Goal: Information Seeking & Learning: Learn about a topic

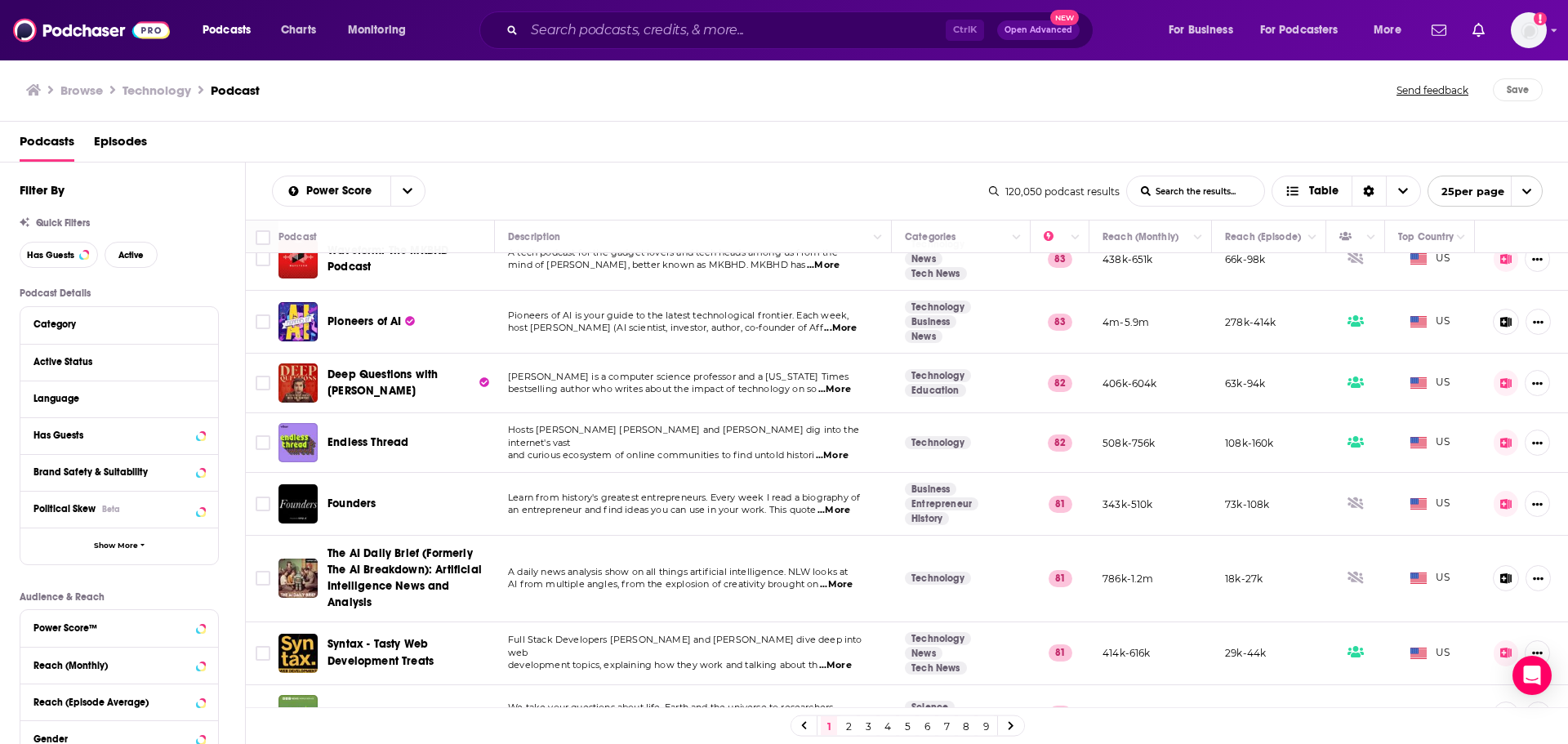
scroll to position [721, 0]
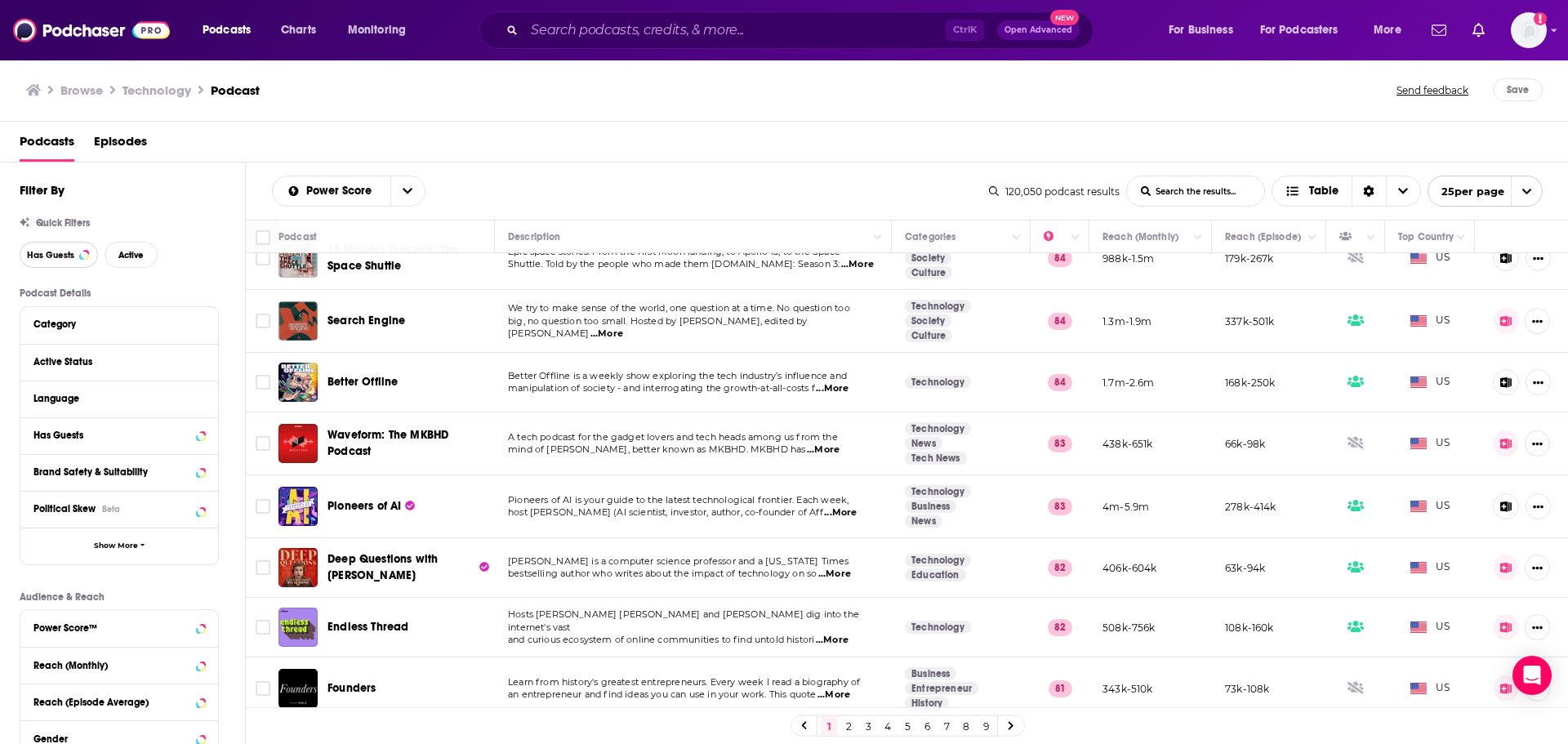
click at [64, 253] on span "Has Guests" at bounding box center [51, 255] width 47 height 9
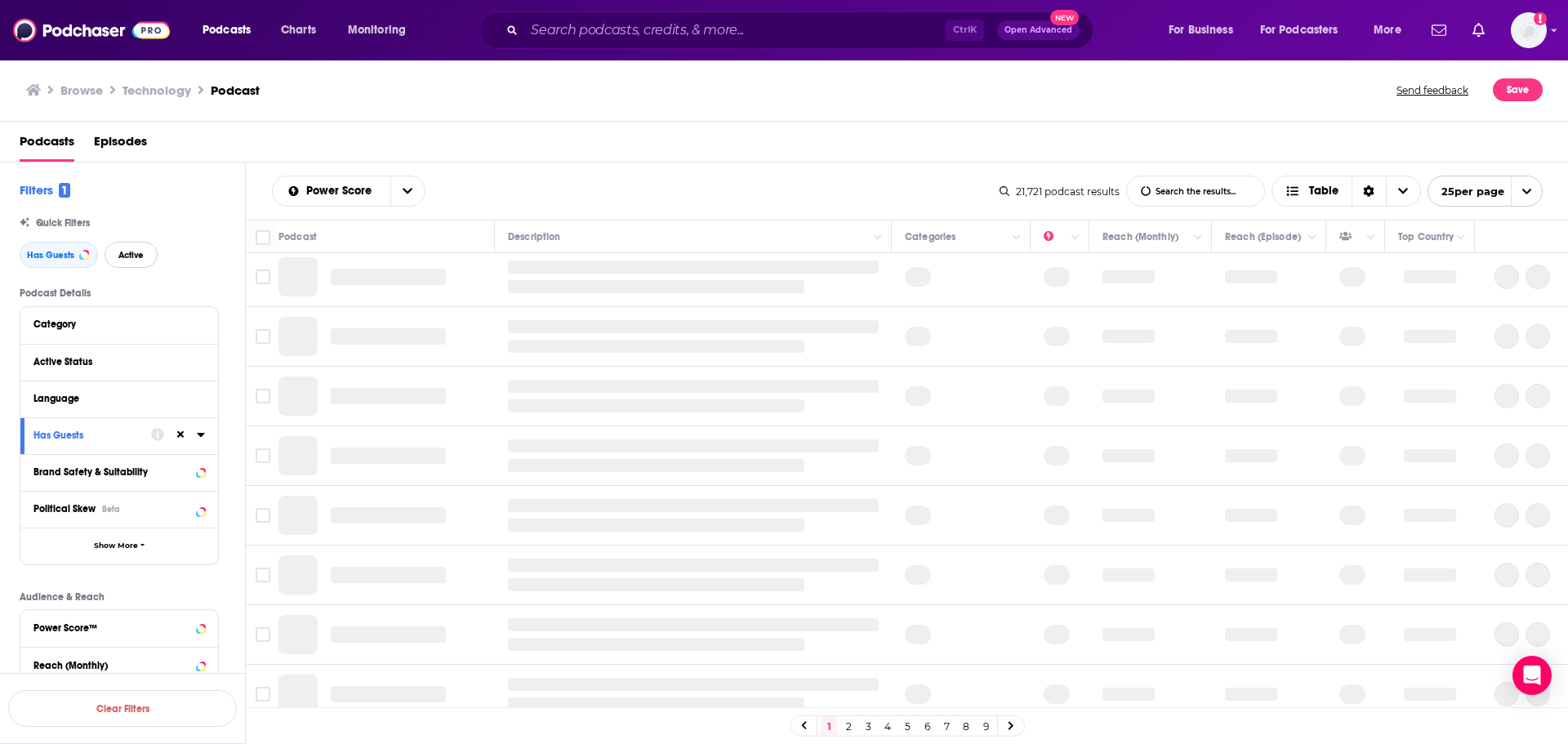
click at [139, 252] on span "Active" at bounding box center [131, 255] width 25 height 9
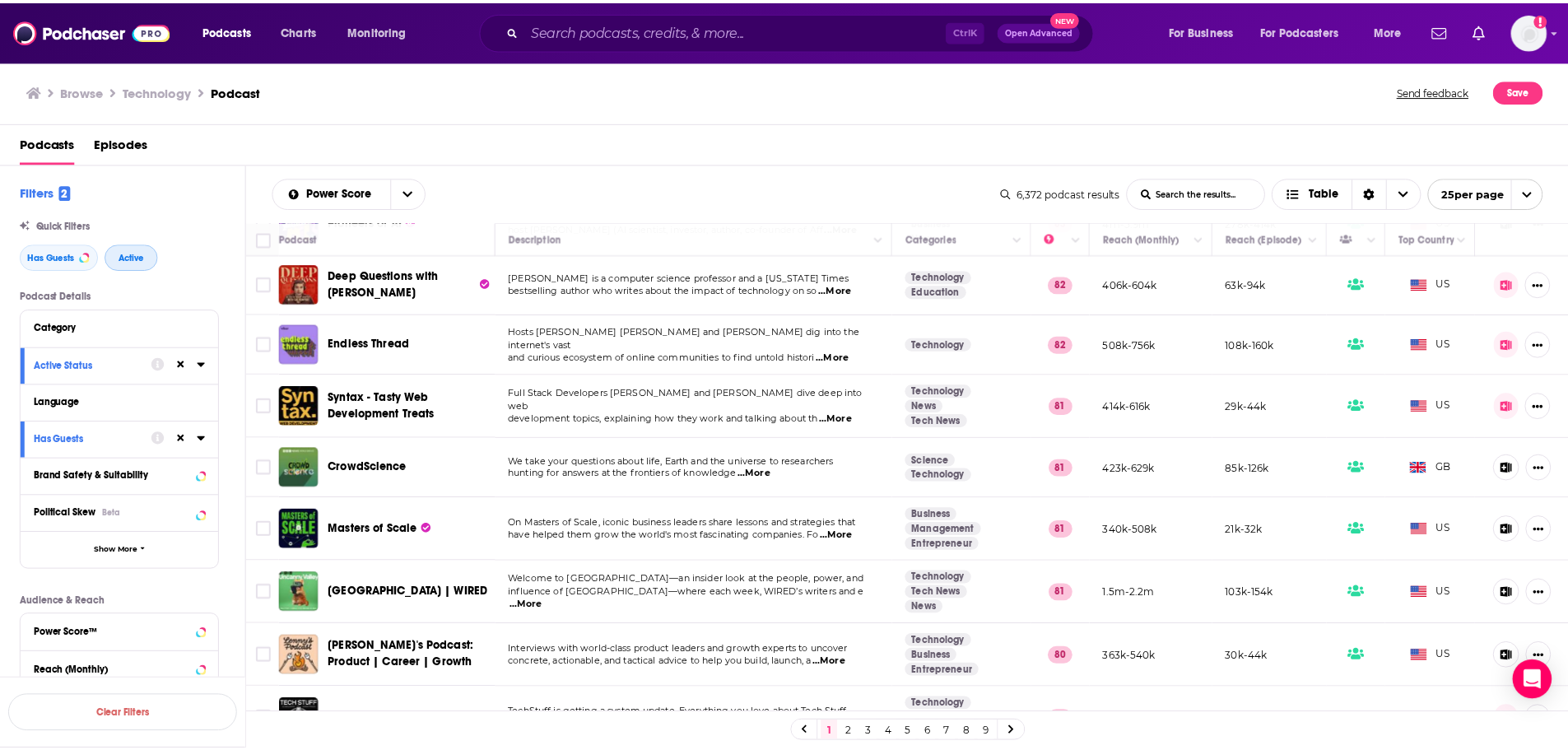
scroll to position [1103, 0]
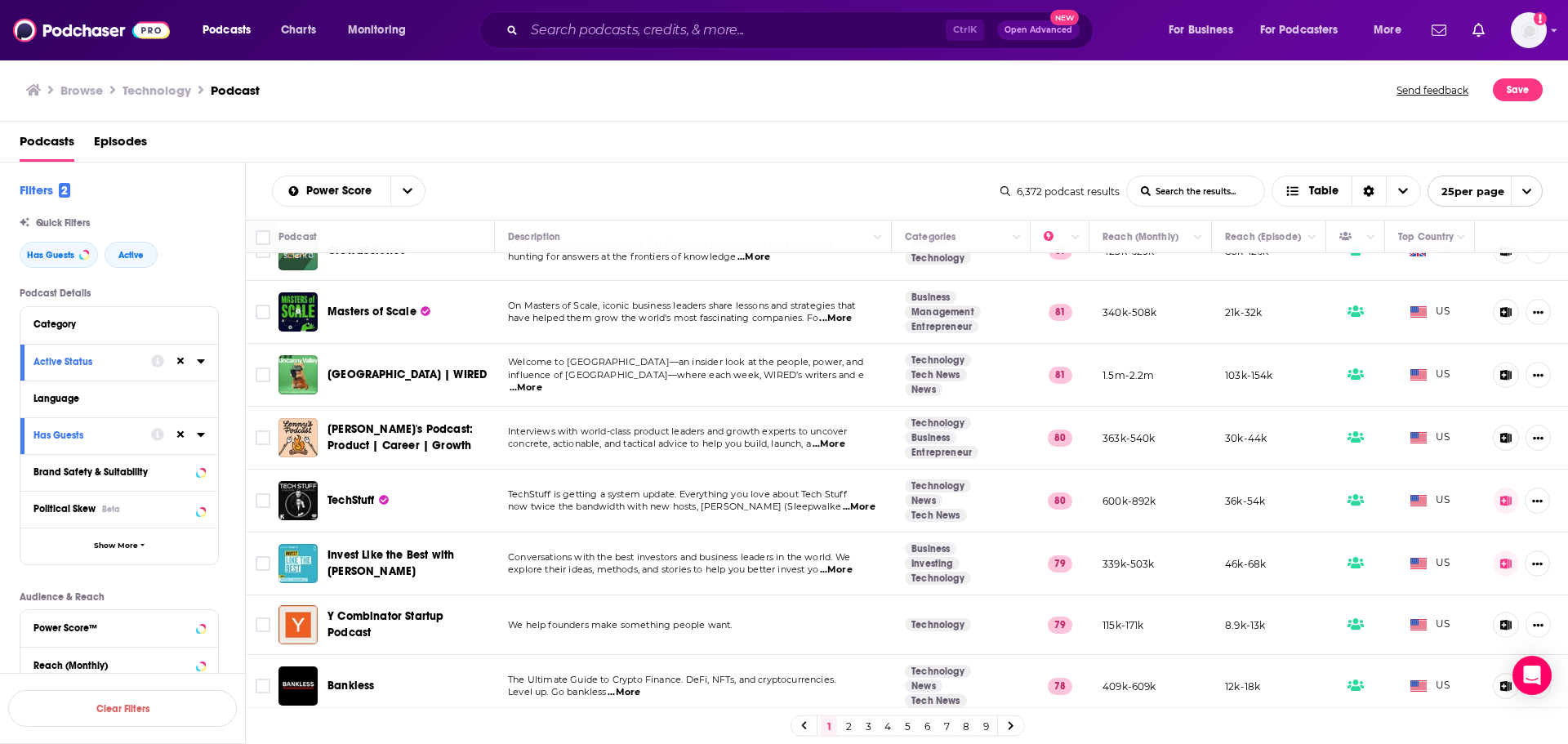
click at [843, 501] on span "...More" at bounding box center [859, 507] width 33 height 13
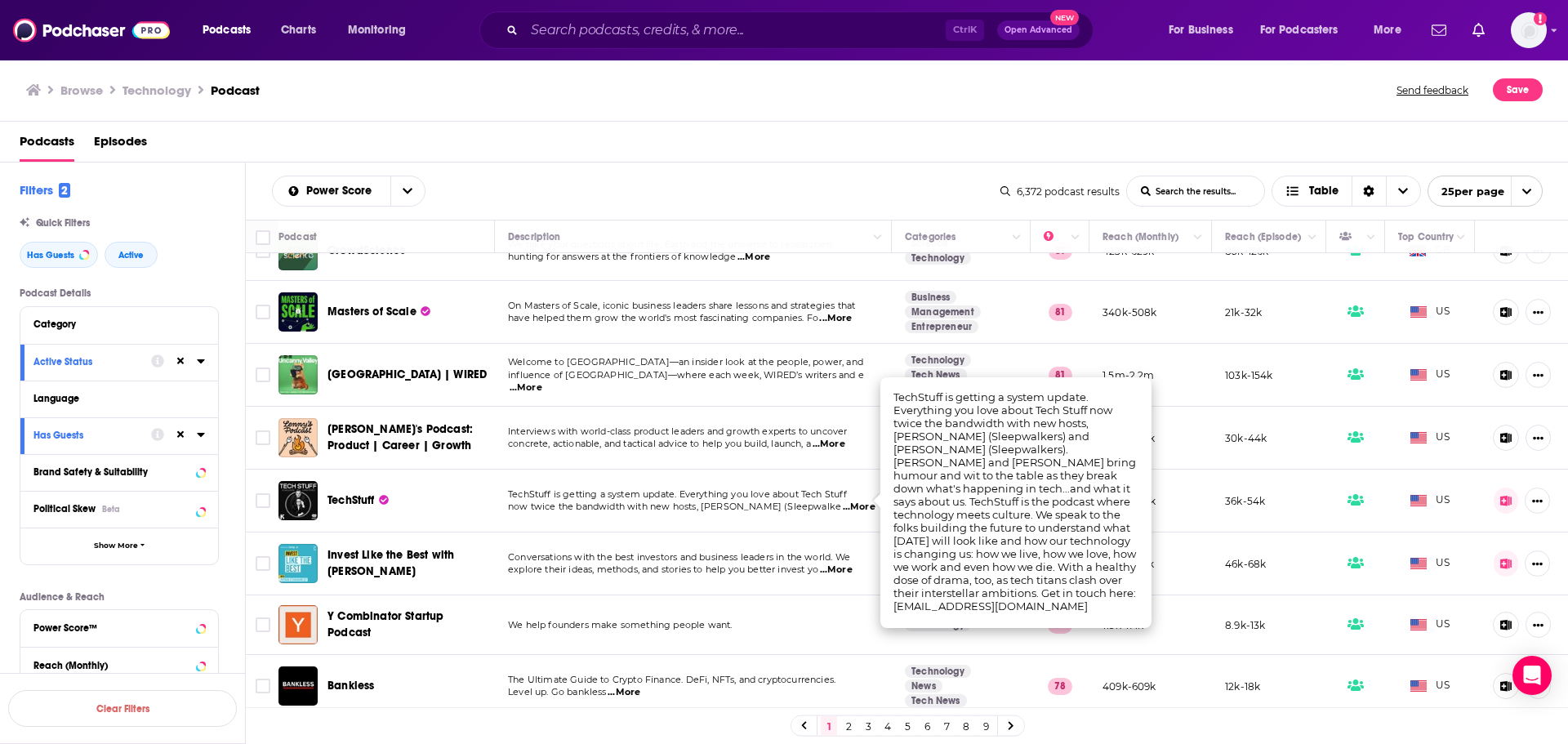
click at [355, 493] on span "TechStuff" at bounding box center [352, 500] width 47 height 14
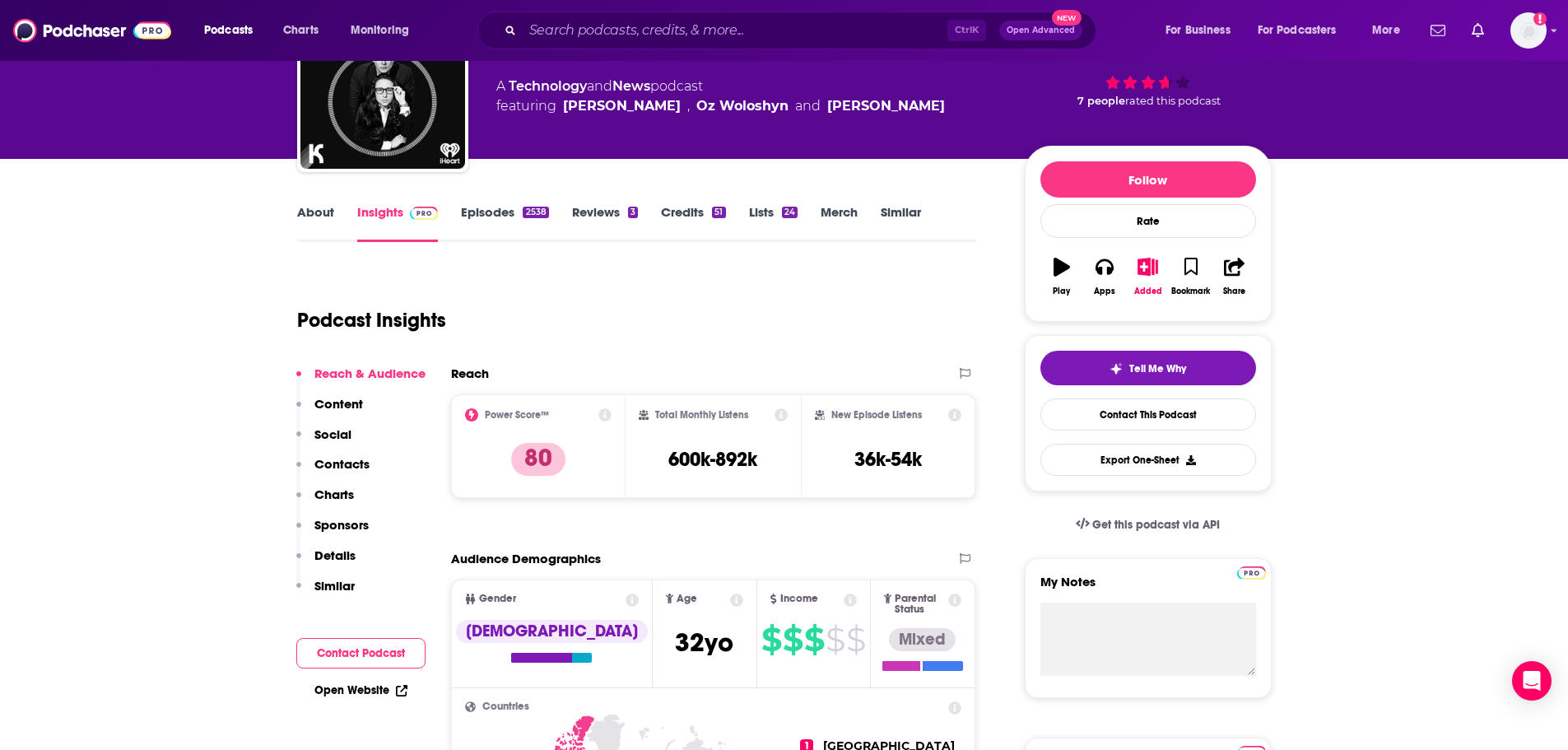
scroll to position [106, 0]
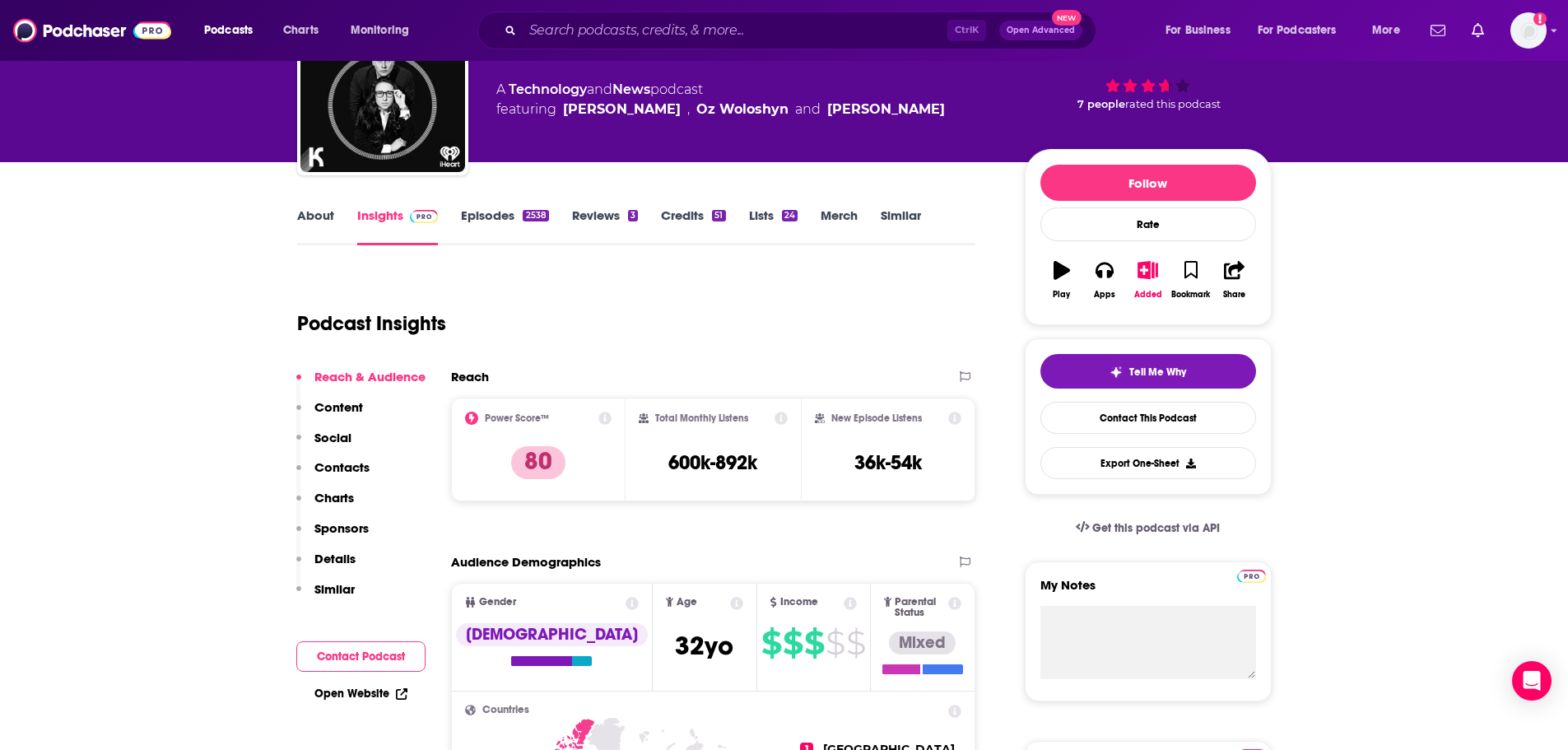
click at [503, 214] on link "Episodes 2538" at bounding box center [503, 226] width 87 height 38
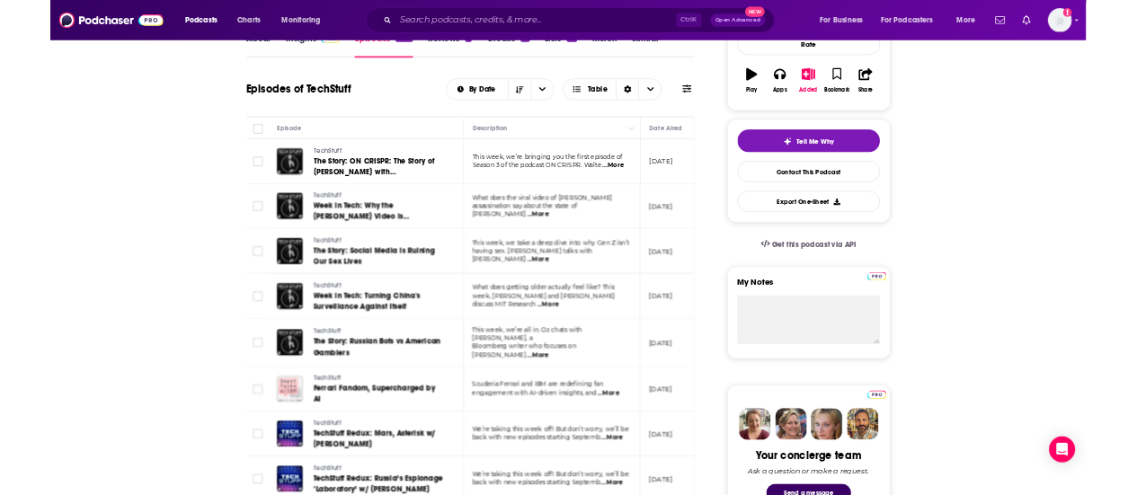
scroll to position [336, 0]
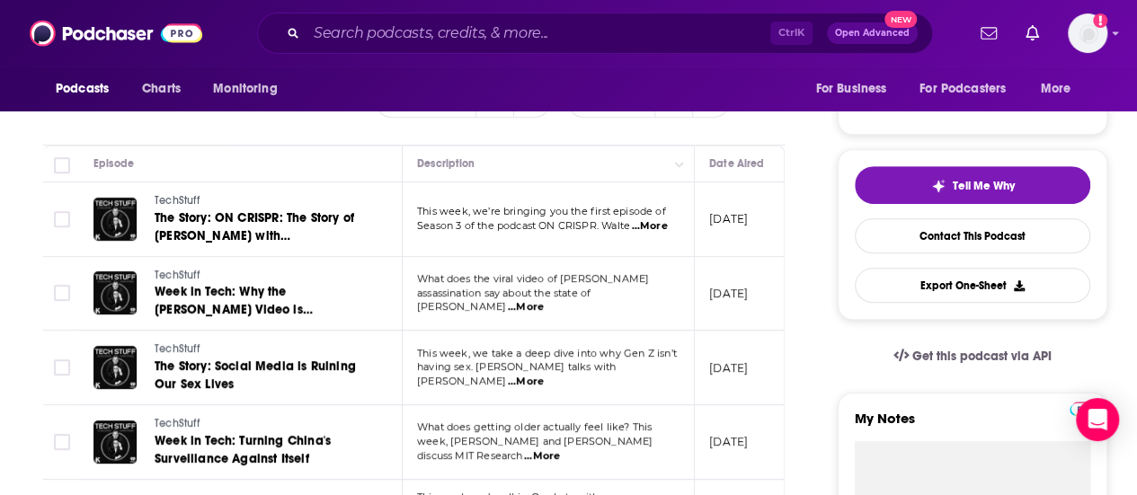
click at [584, 85] on div "Podcasts Charts Monitoring For Business For Podcasters More" at bounding box center [568, 89] width 1137 height 45
